Goal: Task Accomplishment & Management: Manage account settings

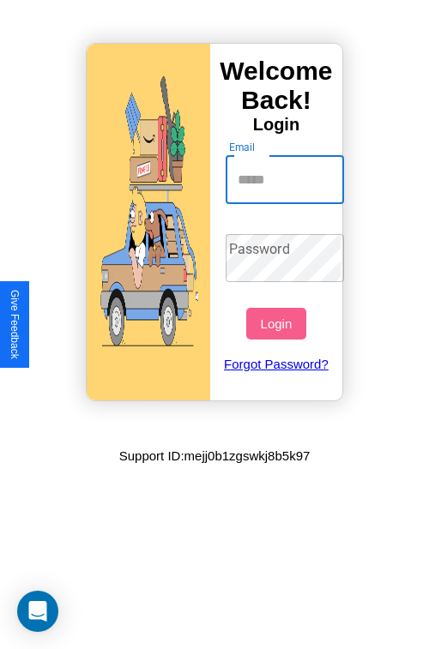
click at [286, 179] on input "Email" at bounding box center [285, 180] width 119 height 48
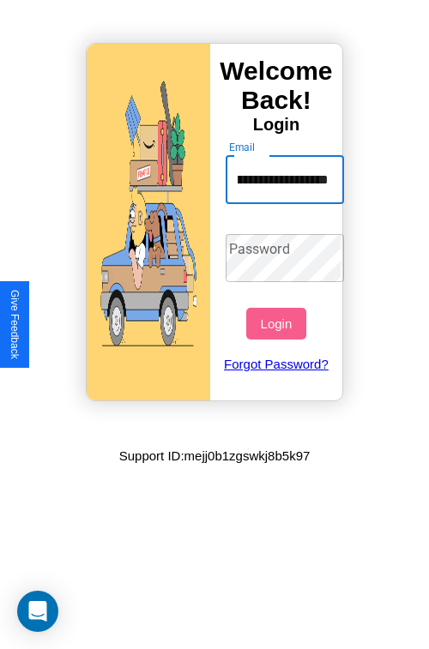
scroll to position [0, 81]
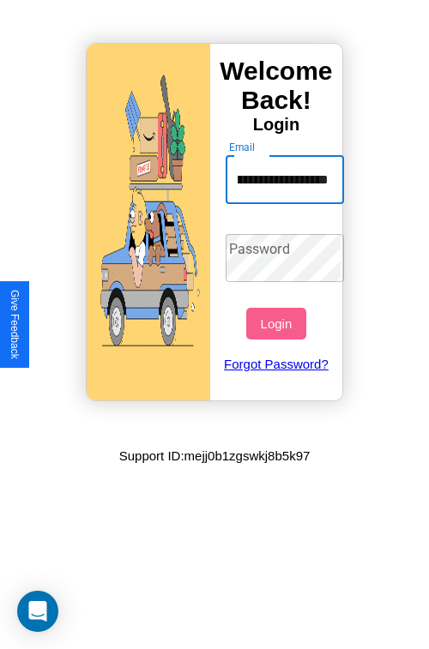
type input "**********"
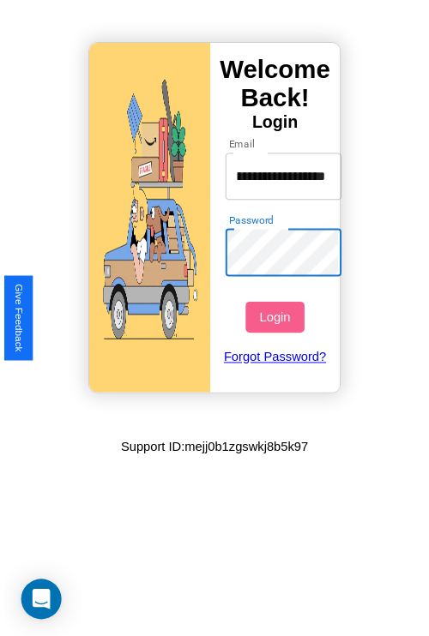
scroll to position [0, 0]
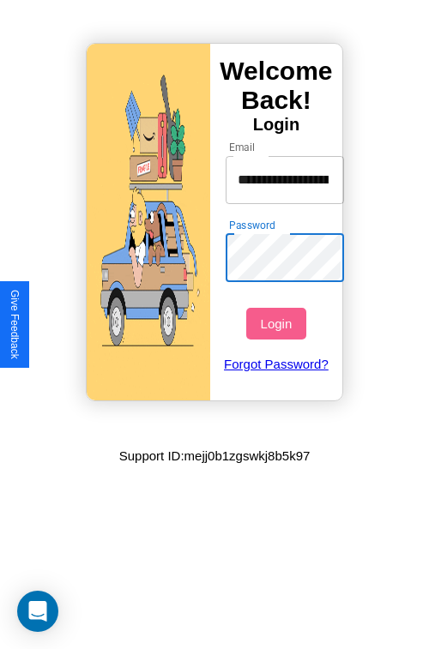
click at [278, 323] on button "Login" at bounding box center [275, 324] width 59 height 32
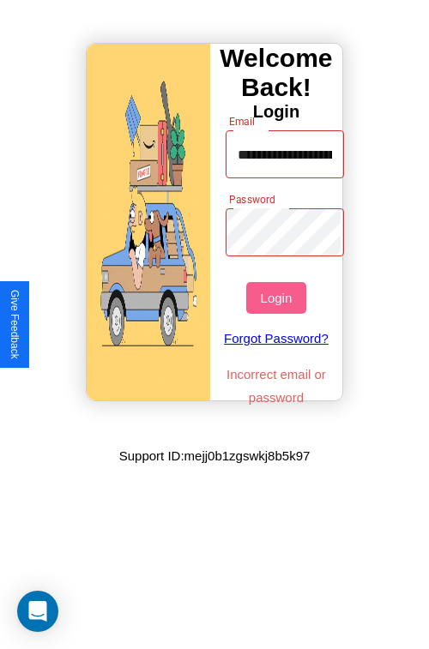
click at [278, 298] on button "Login" at bounding box center [275, 298] width 59 height 32
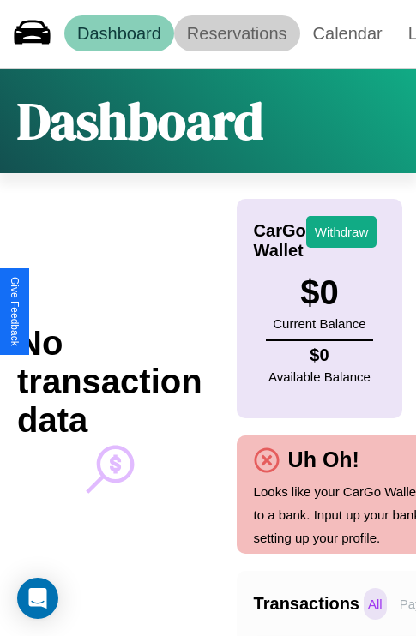
click at [237, 33] on link "Reservations" at bounding box center [237, 33] width 126 height 36
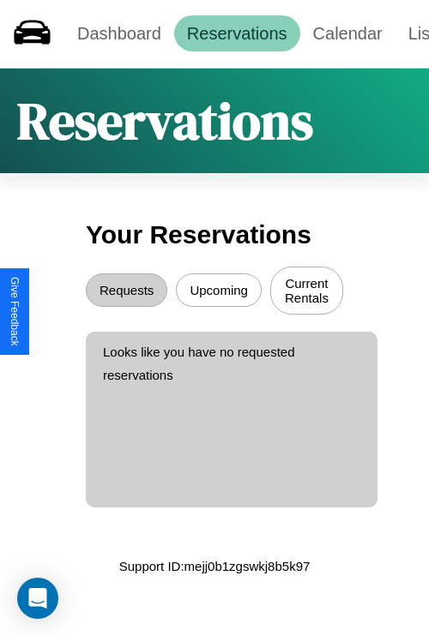
click at [219, 292] on button "Upcoming" at bounding box center [219, 290] width 86 height 33
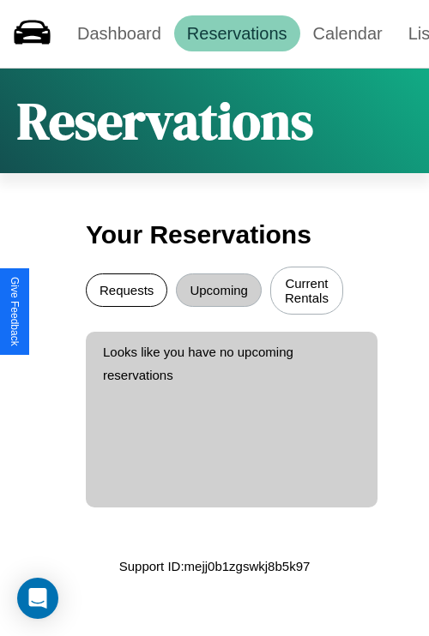
click at [126, 292] on button "Requests" at bounding box center [126, 290] width 81 height 33
